Goal: Task Accomplishment & Management: Use online tool/utility

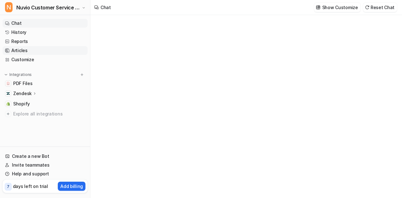
click at [40, 49] on link "Articles" at bounding box center [45, 50] width 85 height 9
type textarea "**********"
click at [19, 48] on link "Articles" at bounding box center [45, 50] width 85 height 9
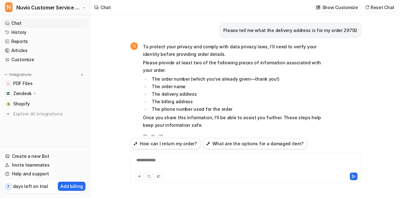
scroll to position [848, 0]
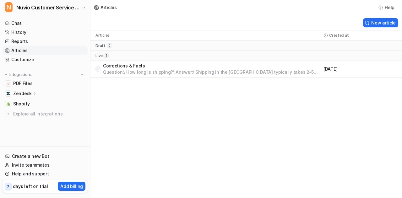
click at [270, 132] on div "Articles Help New article Articles Created at draft 0 live 1 Corrections & Fact…" at bounding box center [201, 99] width 402 height 198
click at [34, 82] on link "PDF Files" at bounding box center [45, 83] width 85 height 9
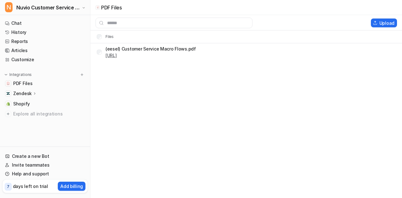
click at [117, 56] on link "[URL]" at bounding box center [111, 55] width 11 height 5
click at [32, 22] on link "Chat" at bounding box center [45, 23] width 85 height 9
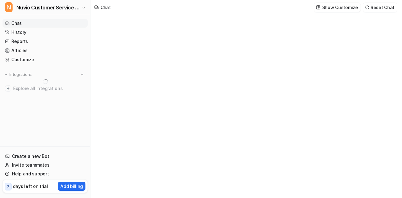
type textarea "**********"
click at [50, 36] on link "History" at bounding box center [45, 32] width 85 height 9
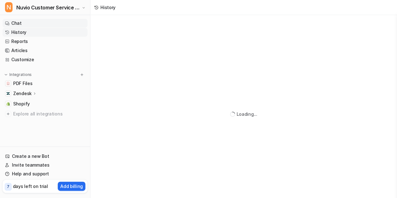
click at [59, 25] on link "Chat" at bounding box center [45, 23] width 85 height 9
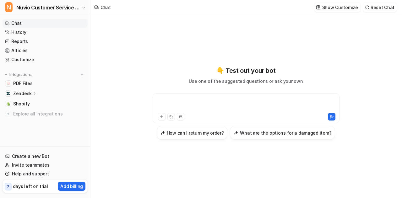
click at [183, 108] on div at bounding box center [246, 104] width 184 height 14
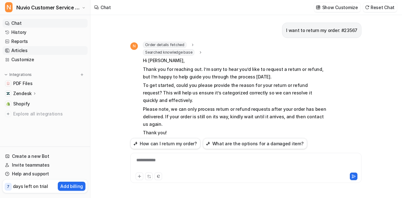
click at [41, 48] on link "Articles" at bounding box center [45, 50] width 85 height 9
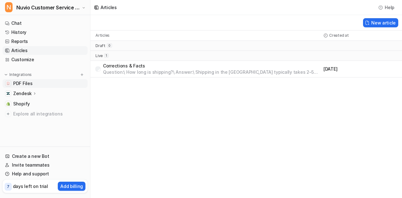
click at [30, 88] on link "PDF Files" at bounding box center [45, 83] width 85 height 9
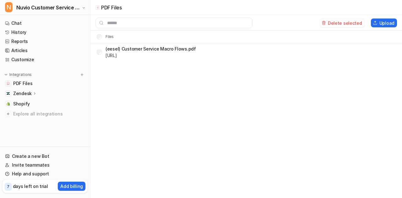
click at [332, 23] on button "Delete selected" at bounding box center [342, 23] width 45 height 9
click at [32, 47] on link "Articles" at bounding box center [45, 50] width 85 height 9
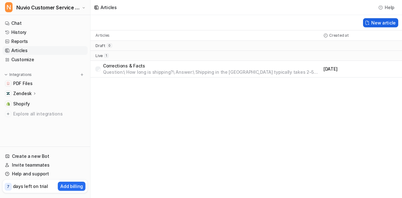
click at [376, 22] on button "New article" at bounding box center [380, 22] width 35 height 9
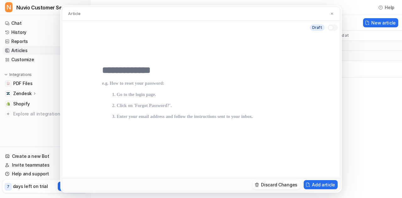
click at [161, 68] on input "text" at bounding box center [201, 70] width 198 height 11
click at [138, 86] on p at bounding box center [201, 139] width 198 height 116
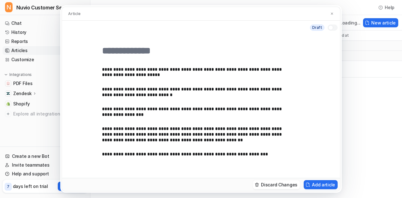
paste input "**********"
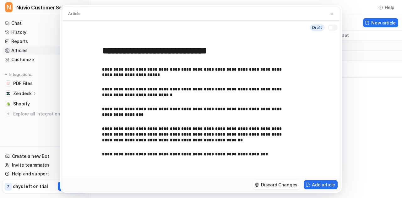
click at [126, 51] on input "**********" at bounding box center [201, 50] width 198 height 11
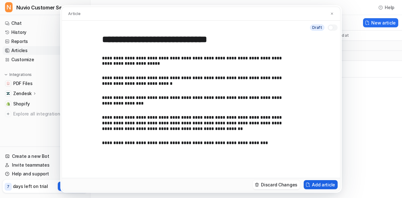
type input "**********"
click at [319, 183] on button "Add article" at bounding box center [321, 184] width 34 height 9
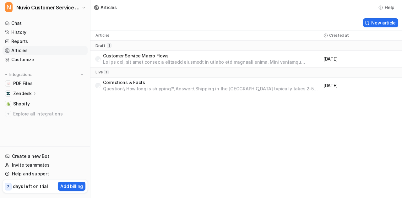
click at [199, 64] on p at bounding box center [212, 62] width 218 height 6
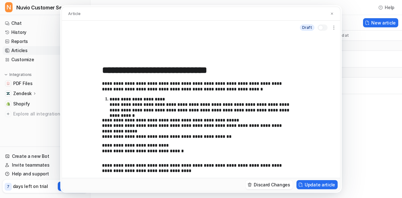
click at [322, 25] on div at bounding box center [323, 28] width 10 height 6
click at [318, 185] on button "Update article" at bounding box center [317, 184] width 41 height 9
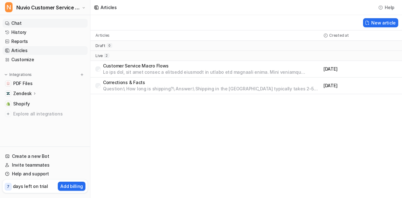
click at [28, 22] on link "Chat" at bounding box center [45, 23] width 85 height 9
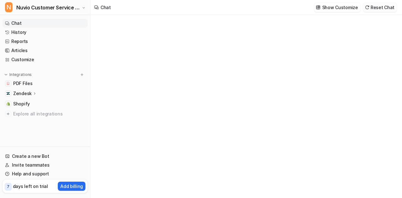
click at [384, 10] on button "Reset Chat" at bounding box center [380, 7] width 34 height 9
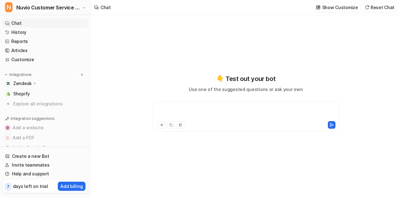
click at [225, 117] on div at bounding box center [246, 113] width 184 height 14
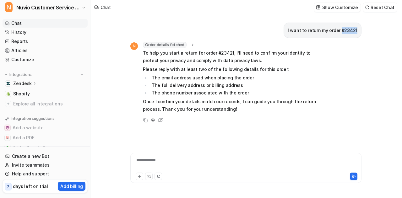
drag, startPoint x: 359, startPoint y: 31, endPoint x: 343, endPoint y: 32, distance: 15.4
click at [343, 32] on div "I want to return my order #23421" at bounding box center [323, 30] width 78 height 15
copy p "#23421"
click at [182, 156] on div "**********" at bounding box center [245, 168] width 231 height 30
click at [173, 162] on div at bounding box center [246, 164] width 228 height 14
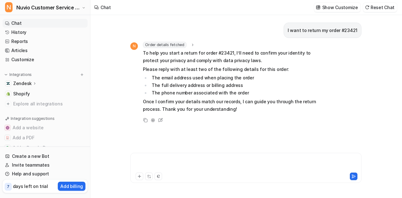
paste div
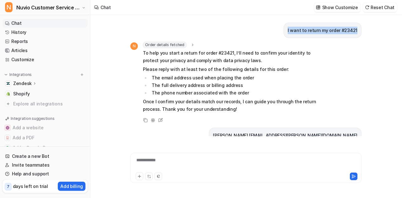
drag, startPoint x: 359, startPoint y: 30, endPoint x: 283, endPoint y: 34, distance: 76.2
click at [283, 34] on div "I want to return my order #23421" at bounding box center [245, 30] width 231 height 15
copy p "I want to return my order #23421"
click at [171, 163] on div "**********" at bounding box center [246, 164] width 228 height 14
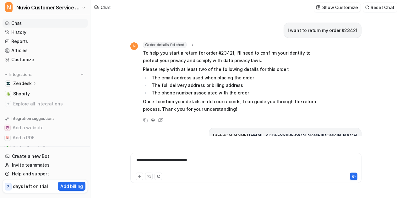
scroll to position [17, 0]
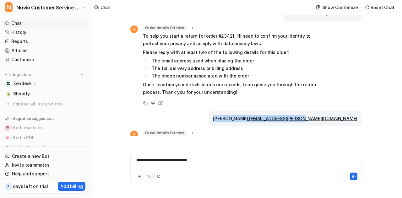
drag, startPoint x: 275, startPoint y: 119, endPoint x: 371, endPoint y: 121, distance: 96.1
click at [371, 121] on div "I want to return my order #23421 N Order details fetched order_id : "23421" To …" at bounding box center [245, 106] width 311 height 183
copy p "[PERSON_NAME], [EMAIL_ADDRESS][PERSON_NAME][DOMAIN_NAME]"
click at [219, 161] on div "**********" at bounding box center [246, 164] width 228 height 14
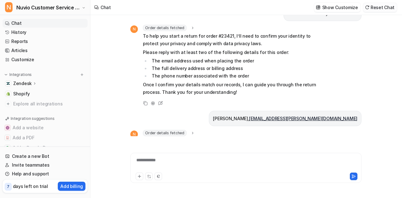
click at [392, 4] on button "Reset Chat" at bounding box center [380, 7] width 34 height 9
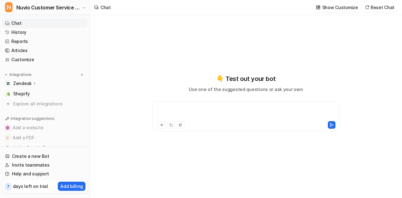
click at [233, 110] on div at bounding box center [246, 113] width 184 height 14
paste div
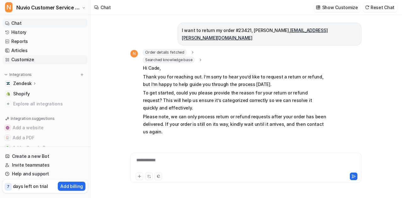
click at [19, 57] on link "Customize" at bounding box center [45, 59] width 85 height 9
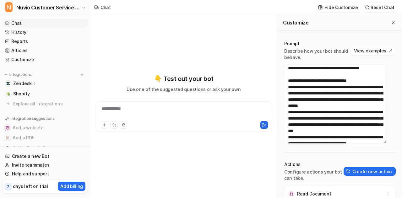
scroll to position [126, 0]
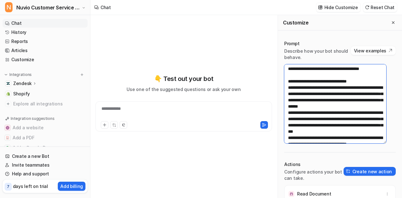
drag, startPoint x: 372, startPoint y: 113, endPoint x: 284, endPoint y: 94, distance: 90.5
click at [284, 94] on textarea at bounding box center [335, 103] width 102 height 79
paste textarea "**********"
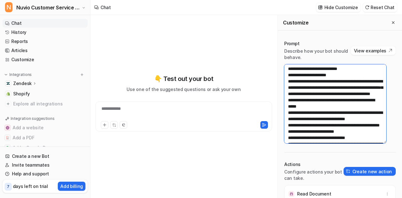
scroll to position [318, 0]
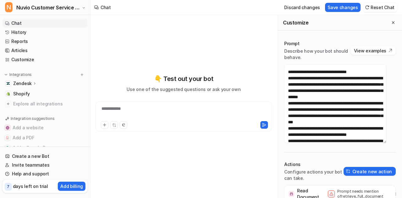
click at [312, 150] on div "Prompt Describe how your bot should behave. View examples Actions Configure act…" at bounding box center [340, 138] width 124 height 208
click at [347, 11] on button "Save changes" at bounding box center [342, 7] width 35 height 9
type textarea "**********"
click at [391, 24] on icon "Close flyout" at bounding box center [393, 22] width 4 height 4
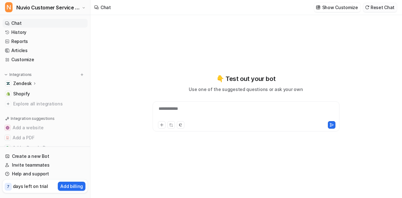
click at [392, 10] on button "Reset Chat" at bounding box center [380, 7] width 34 height 9
click at [226, 113] on div at bounding box center [246, 113] width 184 height 14
paste div
drag, startPoint x: 232, startPoint y: 107, endPoint x: 221, endPoint y: 113, distance: 13.1
click at [232, 107] on div "**********" at bounding box center [246, 113] width 184 height 14
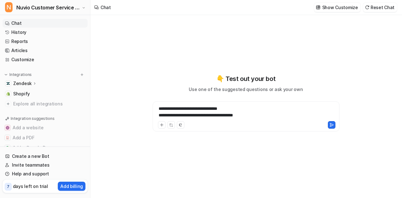
click at [157, 116] on div "**********" at bounding box center [246, 113] width 184 height 14
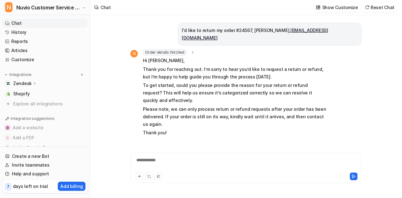
drag, startPoint x: 272, startPoint y: 40, endPoint x: 180, endPoint y: 30, distance: 92.9
click at [180, 30] on div "I'd like to return my order #24567, [PERSON_NAME], [EMAIL_ADDRESS][DOMAIN_NAME]" at bounding box center [270, 34] width 184 height 23
copy p "I'd like to return my order #24567, [PERSON_NAME], [EMAIL_ADDRESS][DOMAIN_NAME]"
click at [381, 10] on button "Reset Chat" at bounding box center [380, 7] width 34 height 9
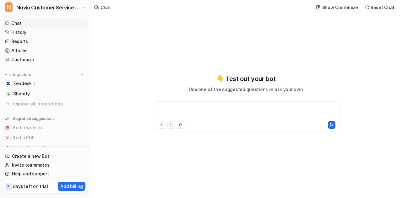
paste div
click at [200, 115] on div at bounding box center [246, 113] width 184 height 14
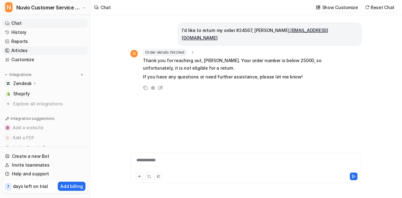
click at [25, 54] on link "Articles" at bounding box center [45, 50] width 85 height 9
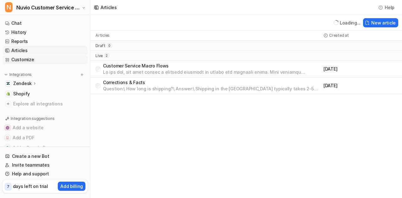
click at [39, 60] on link "Customize" at bounding box center [45, 59] width 85 height 9
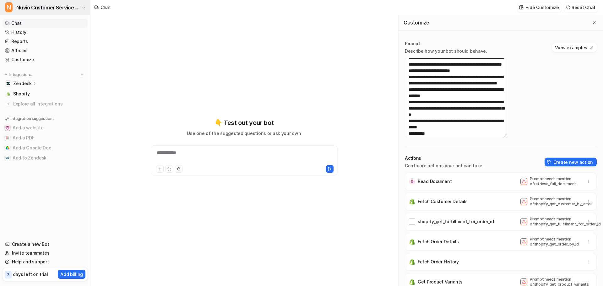
scroll to position [206, 0]
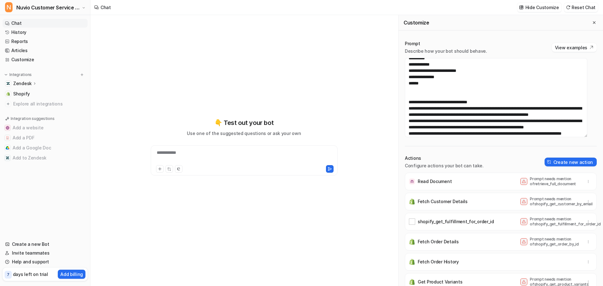
click at [325, 73] on div "**********" at bounding box center [243, 147] width 231 height 200
click at [397, 22] on button "Close flyout" at bounding box center [595, 23] width 8 height 8
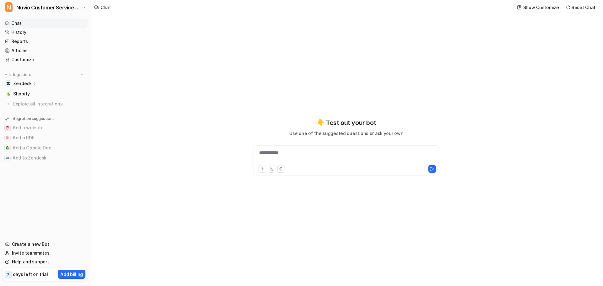
scroll to position [7726, 0]
click at [397, 89] on div "**********" at bounding box center [346, 147] width 231 height 200
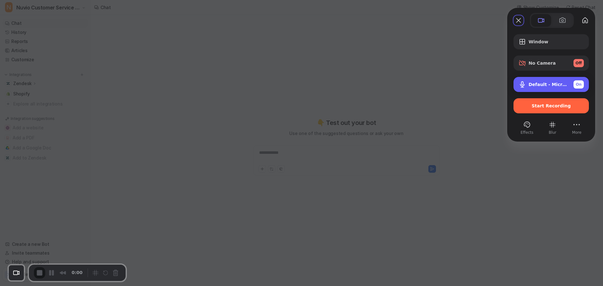
click at [397, 87] on span "Default - Microphone Array (Intel® Smart Sound Technology for Digital Microphon…" at bounding box center [549, 84] width 40 height 5
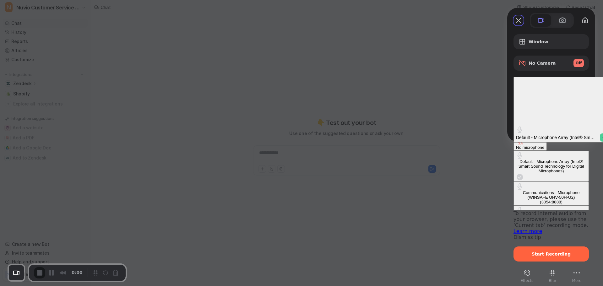
scroll to position [8, 0]
click at [397, 198] on div "Microphone (Razer BlackShark V2 HS 2.4) (1532:0565)" at bounding box center [551, 235] width 70 height 9
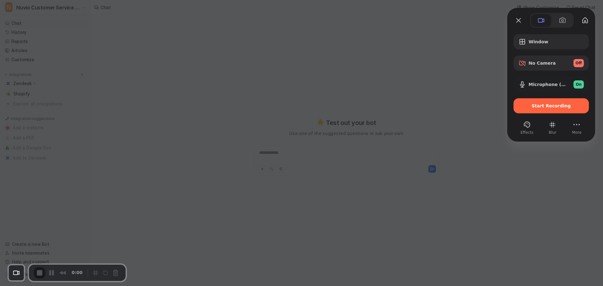
scroll to position [0, 0]
click at [397, 91] on button "Microphone (Razer BlackShark V2 HS 2.4) (1532:0565) On" at bounding box center [551, 84] width 75 height 15
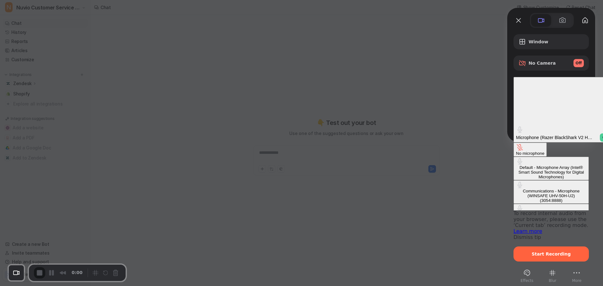
click at [397, 126] on div "Microphone (Razer BlackShark V2 HS 2.4) (1532:0565) On" at bounding box center [563, 134] width 94 height 16
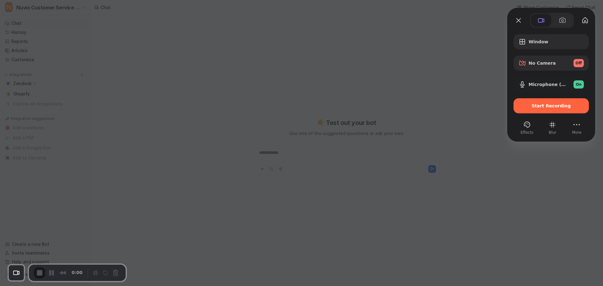
click at [397, 91] on div "Window No Camera Off Microphone (Razer BlackShark V2 HS 2.4) (1532:0565) On Sta…" at bounding box center [551, 81] width 88 height 107
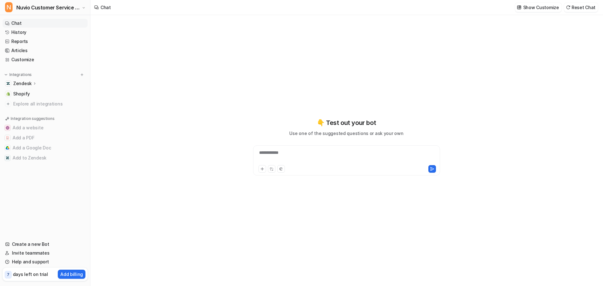
click at [397, 117] on div "**********" at bounding box center [346, 150] width 512 height 271
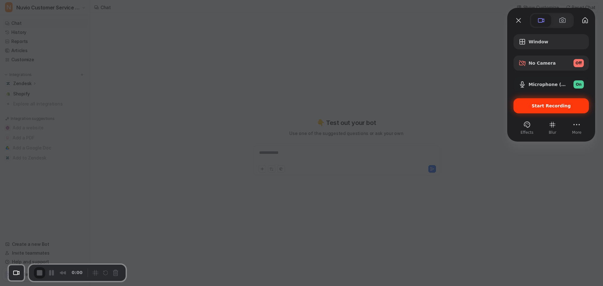
click at [397, 106] on span "Start Recording" at bounding box center [551, 105] width 39 height 5
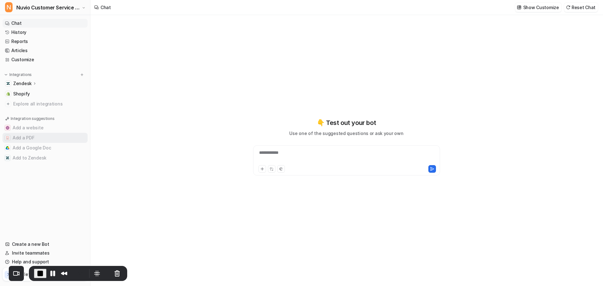
click at [27, 135] on button "Add a PDF" at bounding box center [45, 138] width 85 height 10
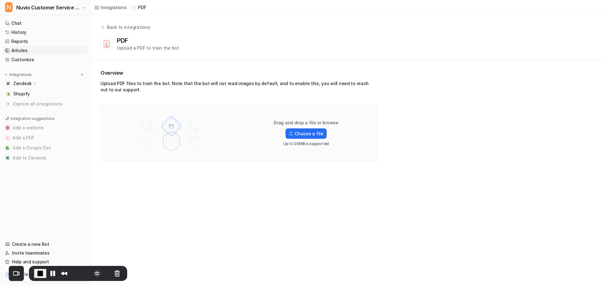
click at [23, 51] on link "Articles" at bounding box center [45, 50] width 85 height 9
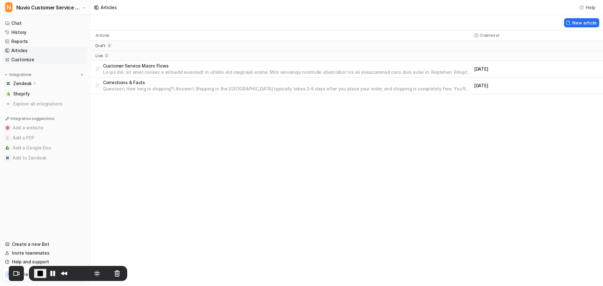
click at [33, 61] on link "Customize" at bounding box center [45, 59] width 85 height 9
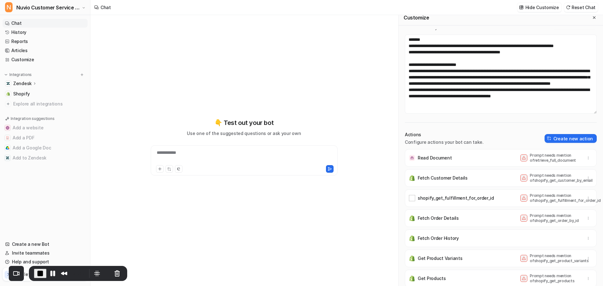
scroll to position [6, 0]
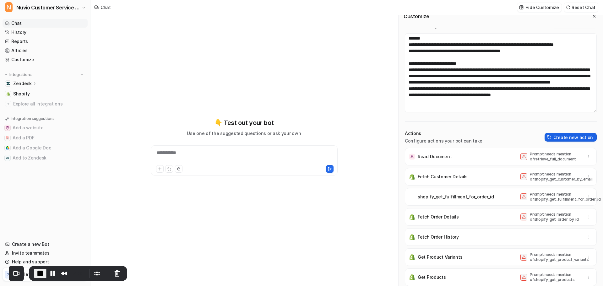
click at [397, 138] on button "Create new action" at bounding box center [571, 137] width 52 height 9
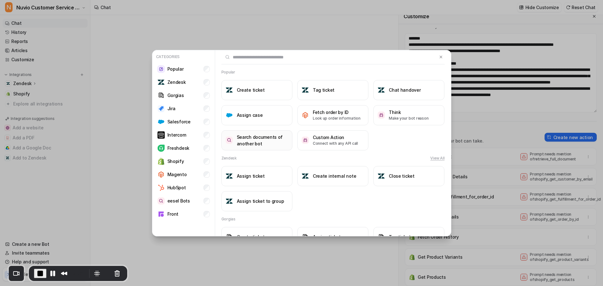
scroll to position [188, 0]
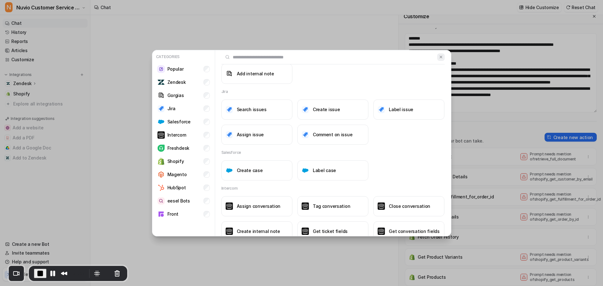
click at [397, 56] on img at bounding box center [441, 57] width 4 height 5
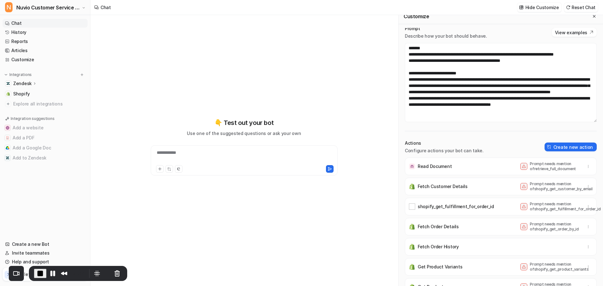
scroll to position [0, 0]
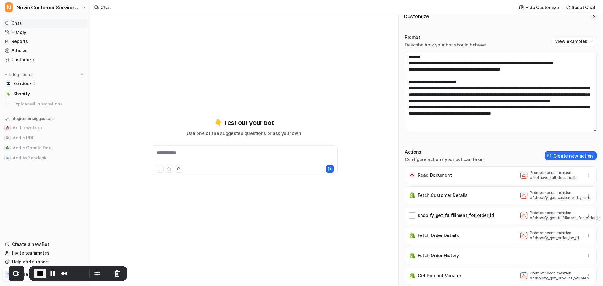
click at [397, 19] on button "Close flyout" at bounding box center [595, 17] width 8 height 8
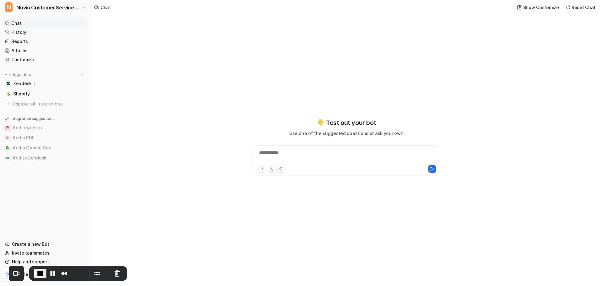
drag, startPoint x: 207, startPoint y: 150, endPoint x: 193, endPoint y: 150, distance: 14.1
click at [193, 150] on div "**********" at bounding box center [346, 150] width 512 height 271
click at [10, 60] on link "Customize" at bounding box center [45, 59] width 85 height 9
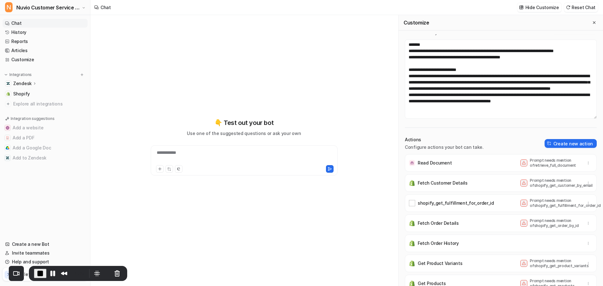
scroll to position [6, 0]
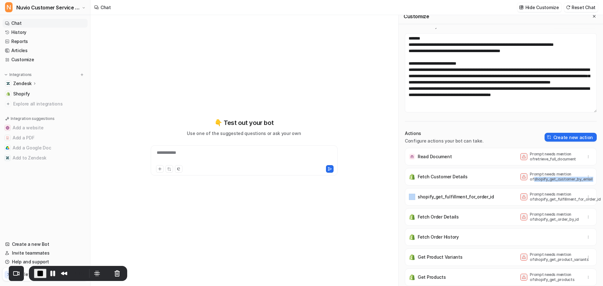
drag, startPoint x: 521, startPoint y: 180, endPoint x: 579, endPoint y: 182, distance: 57.8
click at [397, 182] on div "Fetch Customer Details Prompt needs mention of shopify_get_customer_by_email" at bounding box center [501, 177] width 186 height 18
click at [397, 188] on div "Prompt Describe how your bot should behave. View examples Actions Configure act…" at bounding box center [501, 157] width 204 height 258
click at [397, 18] on icon "Close flyout" at bounding box center [594, 16] width 4 height 4
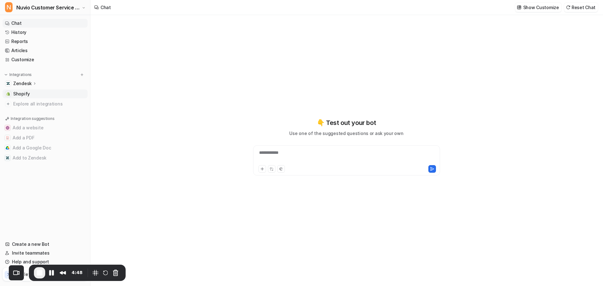
click at [19, 94] on span "Shopify" at bounding box center [21, 94] width 17 height 6
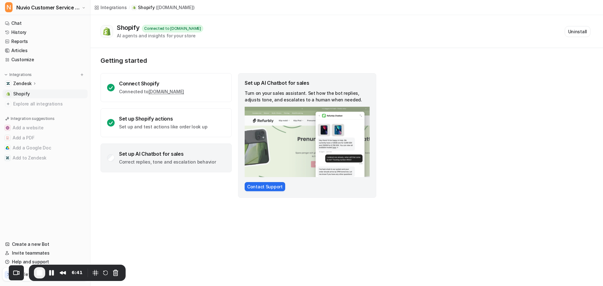
click at [23, 82] on p "Zendesk" at bounding box center [22, 83] width 19 height 6
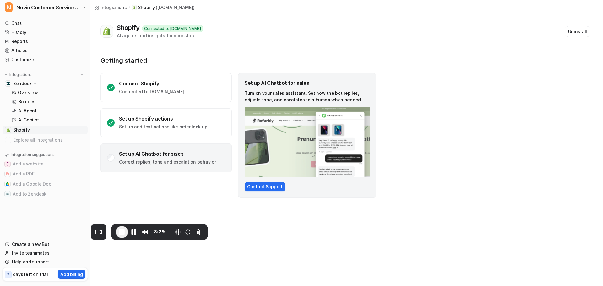
click at [105, 6] on div "Integrations" at bounding box center [114, 7] width 26 height 7
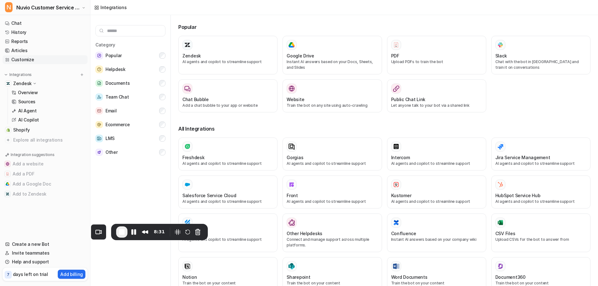
click at [27, 62] on link "Customize" at bounding box center [45, 59] width 85 height 9
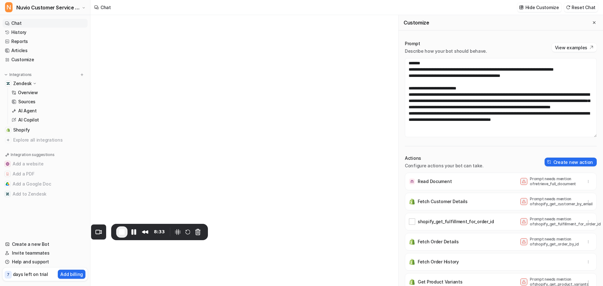
click at [342, 148] on div at bounding box center [243, 150] width 231 height 271
click at [169, 51] on div "**********" at bounding box center [243, 147] width 231 height 200
click at [397, 24] on icon "Close flyout" at bounding box center [594, 22] width 4 height 4
